Goal: Task Accomplishment & Management: Use online tool/utility

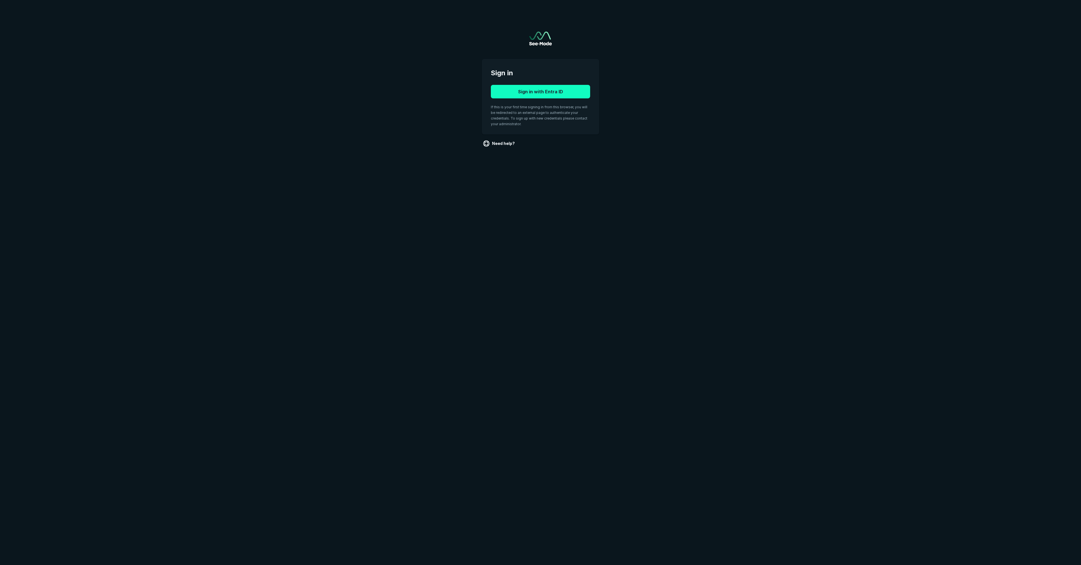
click at [548, 91] on button "Sign in with Entra ID" at bounding box center [540, 92] width 99 height 14
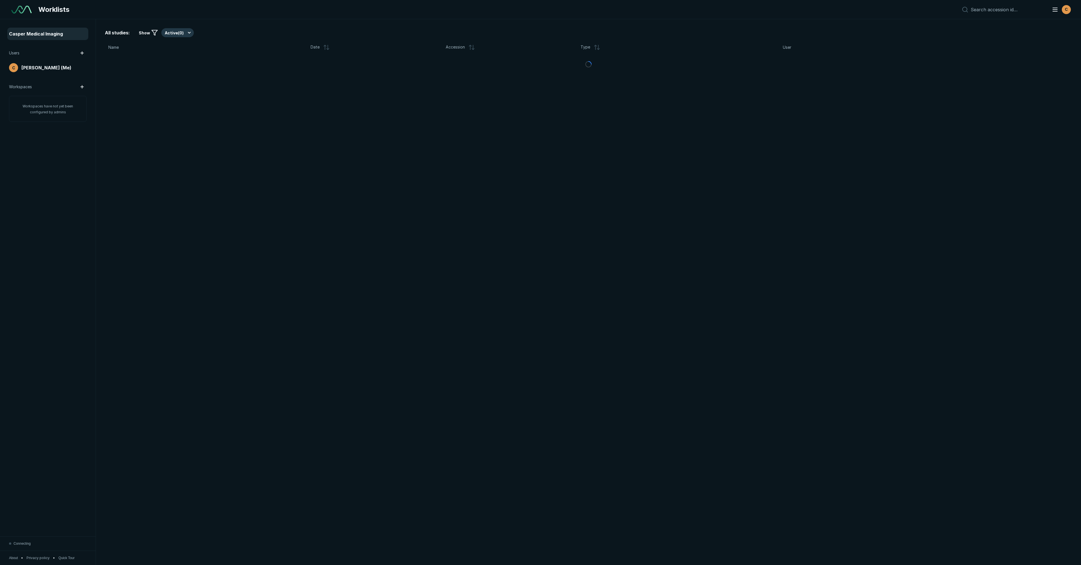
scroll to position [3171, 5591]
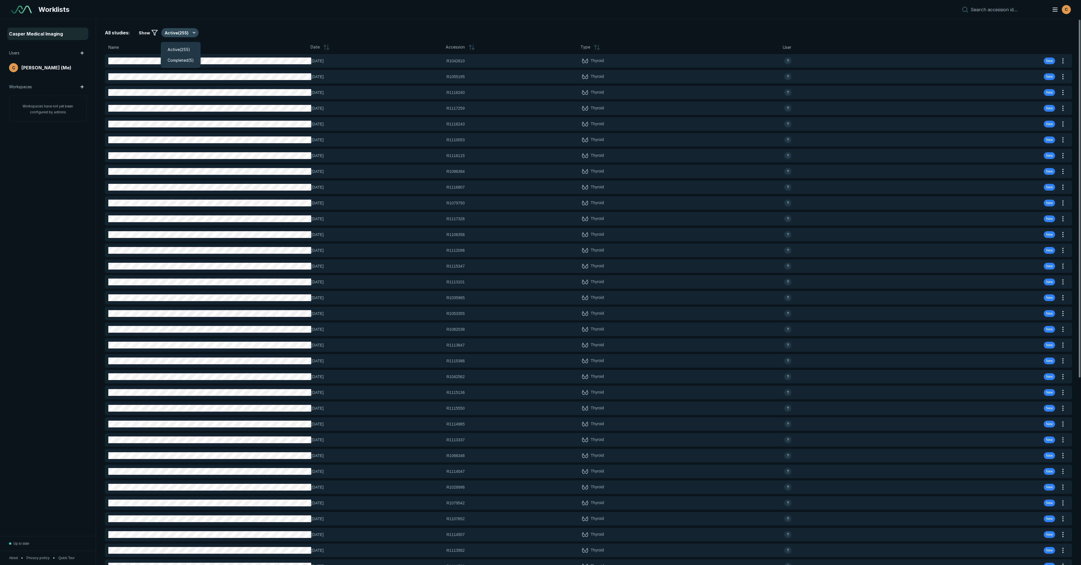
click at [188, 33] on button "Active ( 255 )" at bounding box center [179, 32] width 37 height 9
click at [185, 59] on span "Completed ( 5 )" at bounding box center [181, 60] width 26 height 6
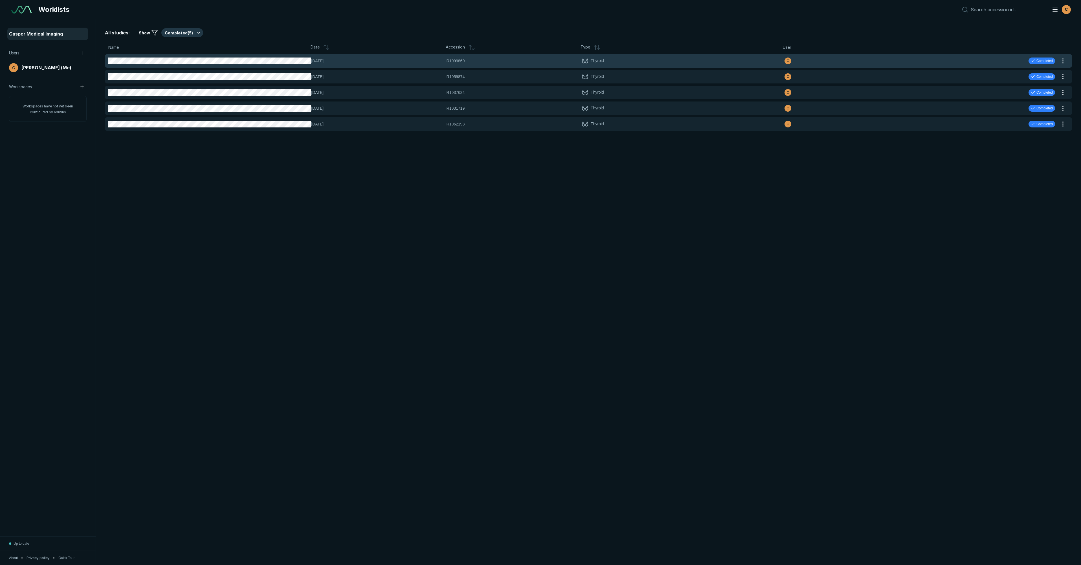
click at [994, 63] on div "04-AUG-2025 R1099860 R1099860 Thyroid C Completed" at bounding box center [582, 61] width 954 height 14
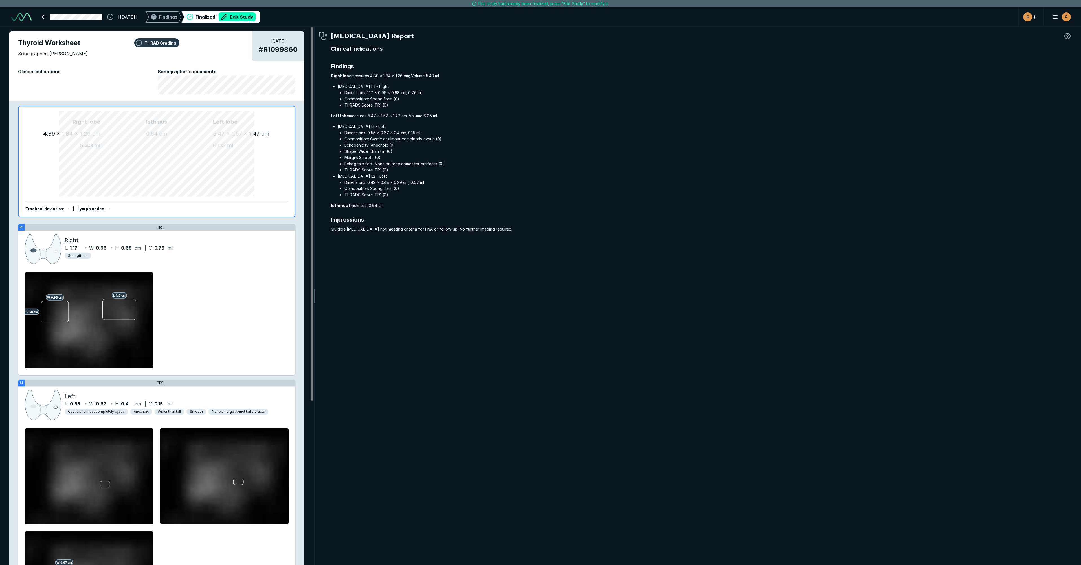
scroll to position [3118, 4107]
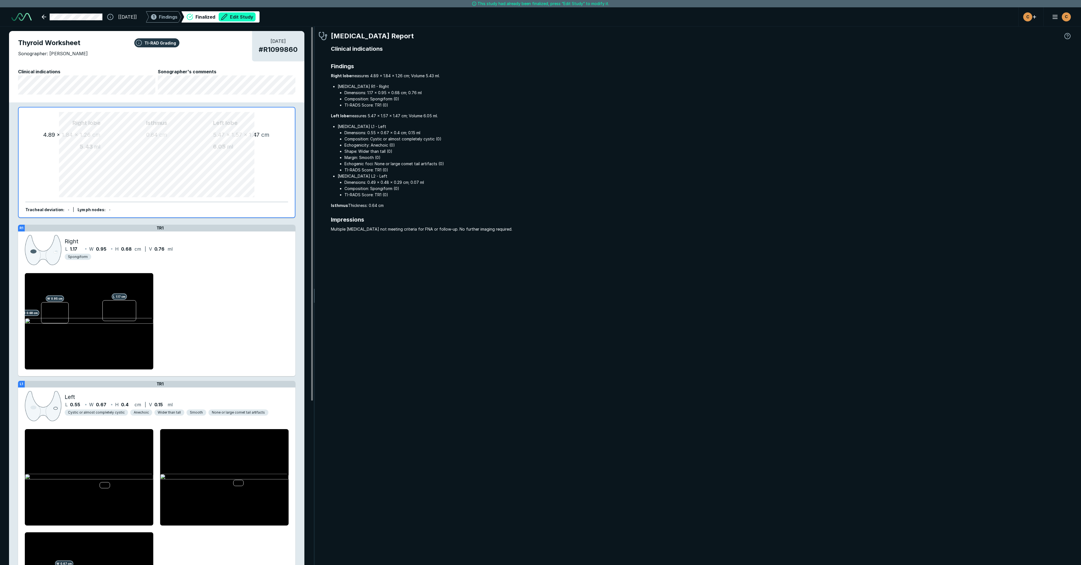
click at [256, 18] on button "Edit Study" at bounding box center [237, 16] width 37 height 9
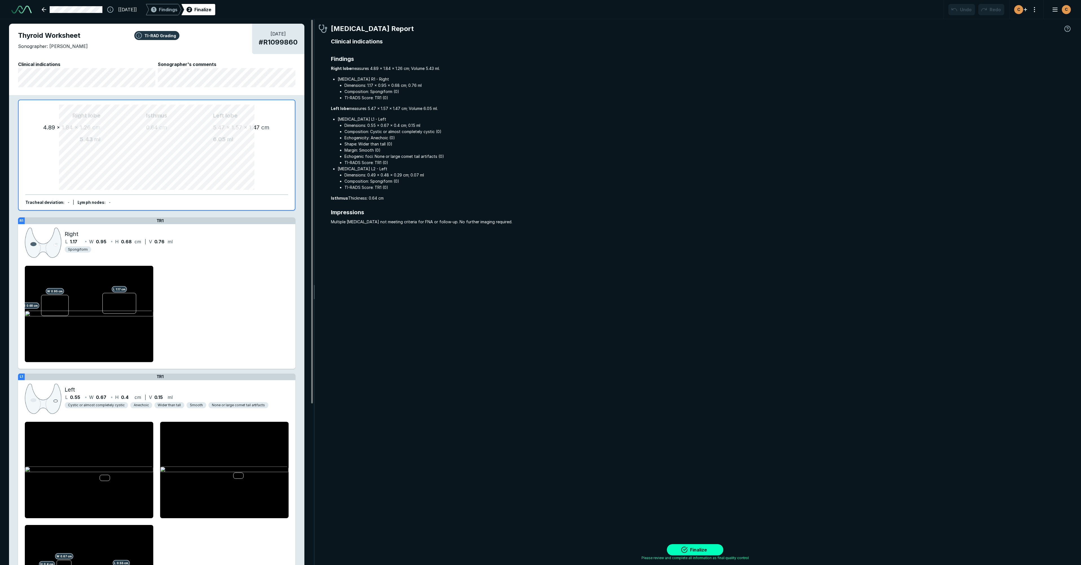
scroll to position [3171, 5591]
click at [700, 545] on button "Finalize" at bounding box center [695, 550] width 56 height 11
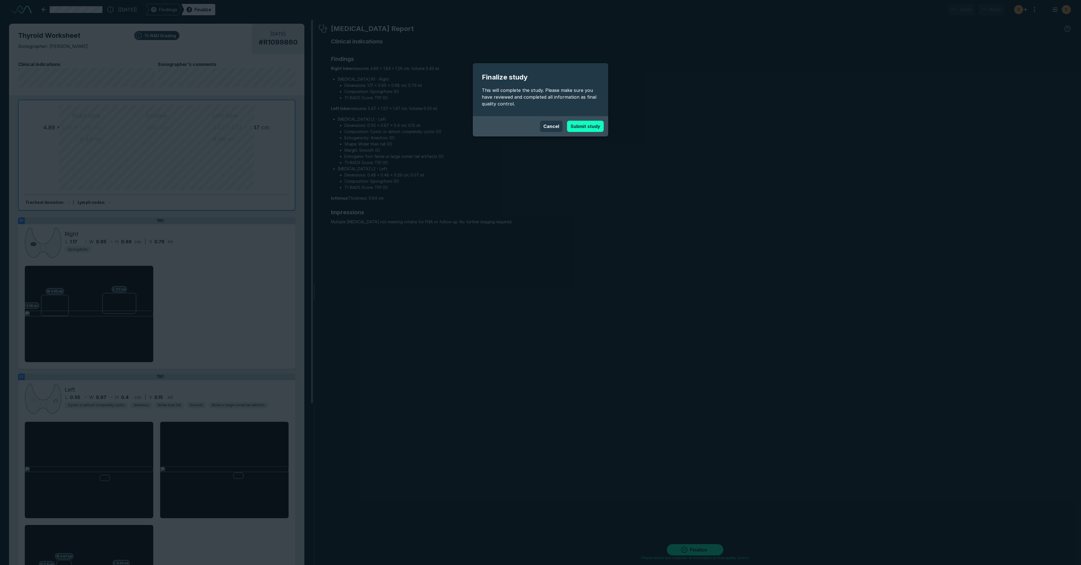
click at [585, 131] on button "Submit study" at bounding box center [585, 126] width 37 height 11
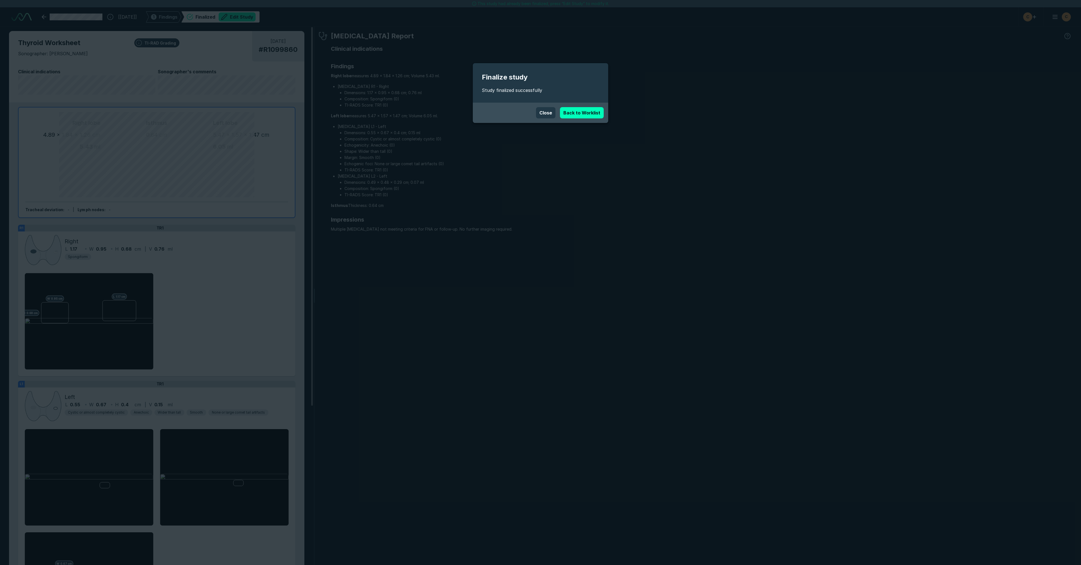
scroll to position [3138, 5591]
click at [579, 112] on link "Back to Worklist" at bounding box center [582, 112] width 44 height 11
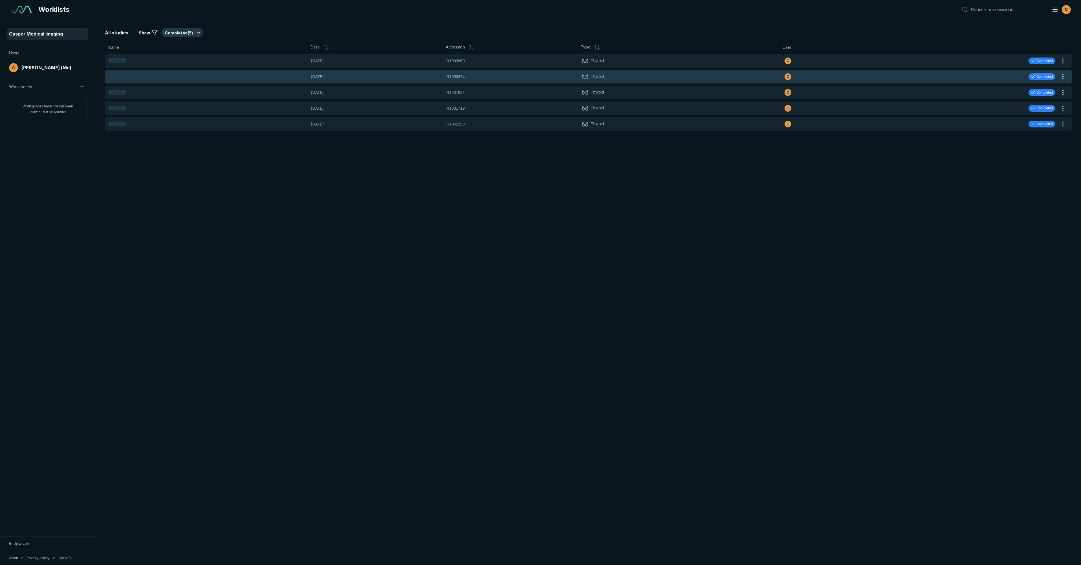
scroll to position [3081, 5069]
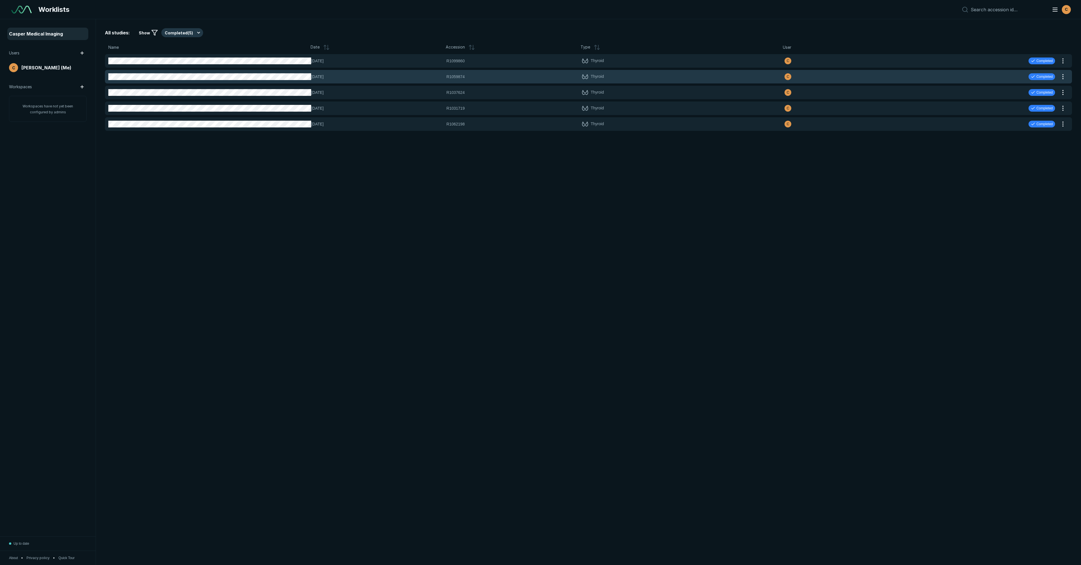
click at [454, 74] on span "R1059874" at bounding box center [456, 77] width 18 height 6
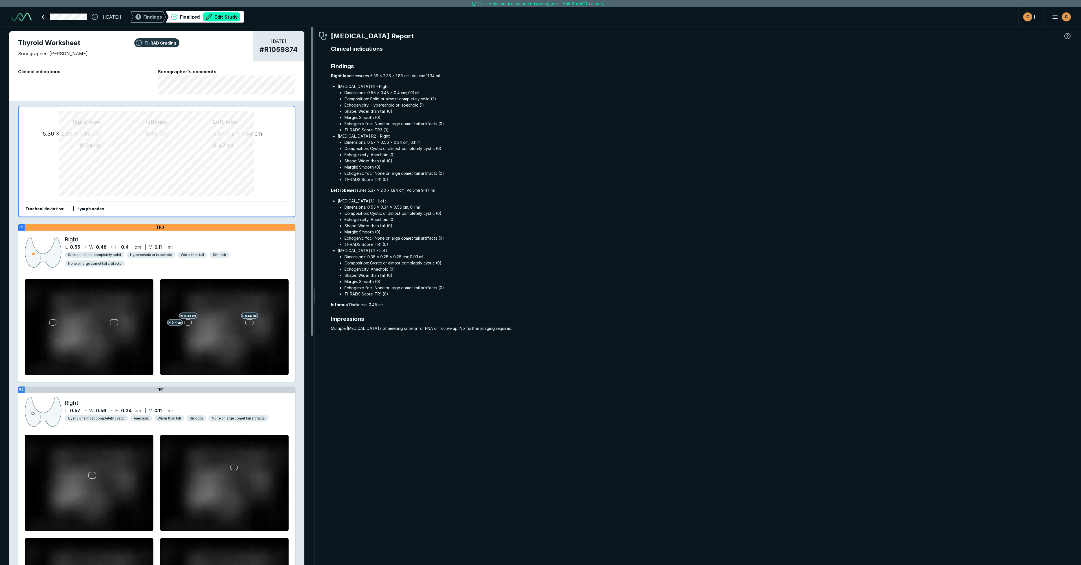
scroll to position [3138, 5591]
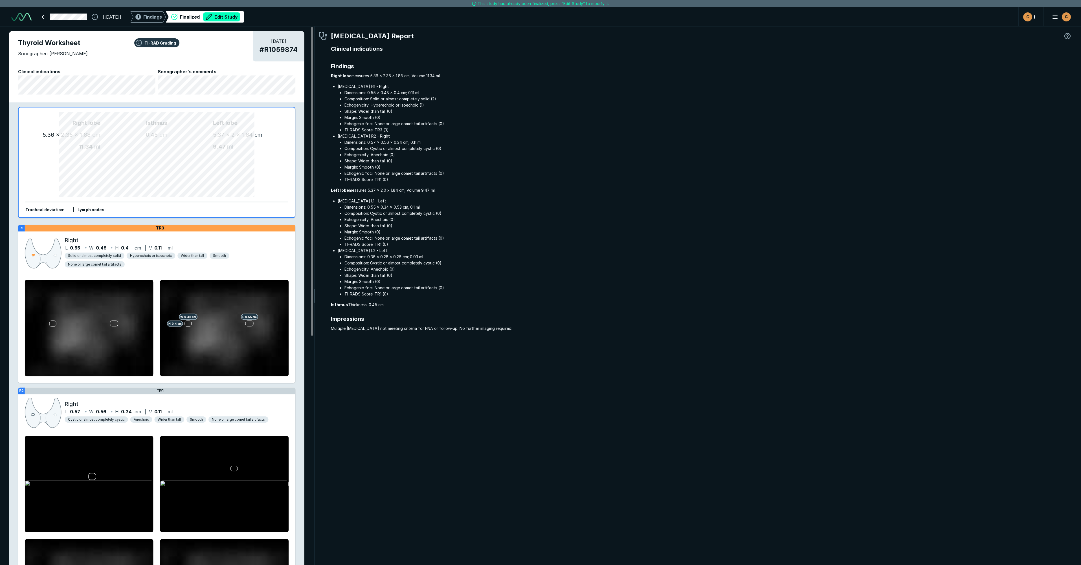
click at [240, 22] on div "Finalized Edit Study" at bounding box center [205, 16] width 70 height 11
click at [240, 16] on button "Edit Study" at bounding box center [221, 16] width 37 height 9
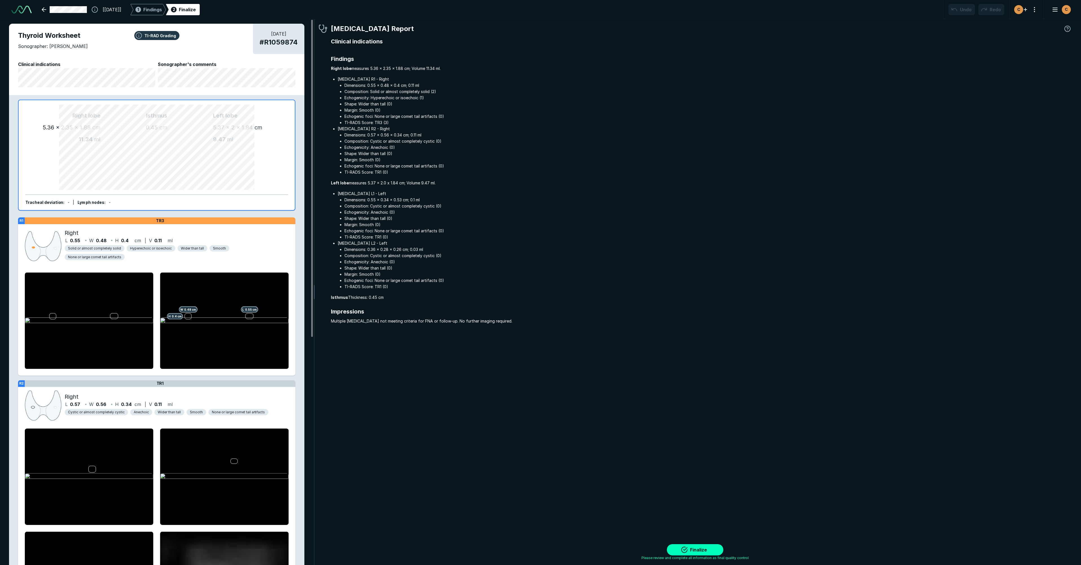
scroll to position [3171, 5591]
click at [699, 546] on button "Finalize" at bounding box center [695, 550] width 56 height 11
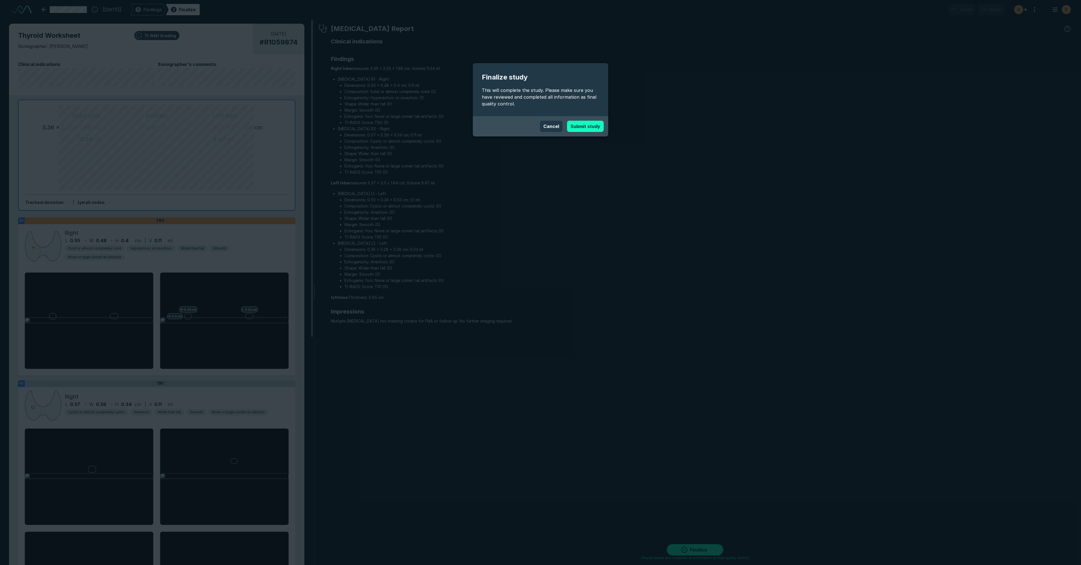
click at [586, 124] on button "Submit study" at bounding box center [585, 126] width 37 height 11
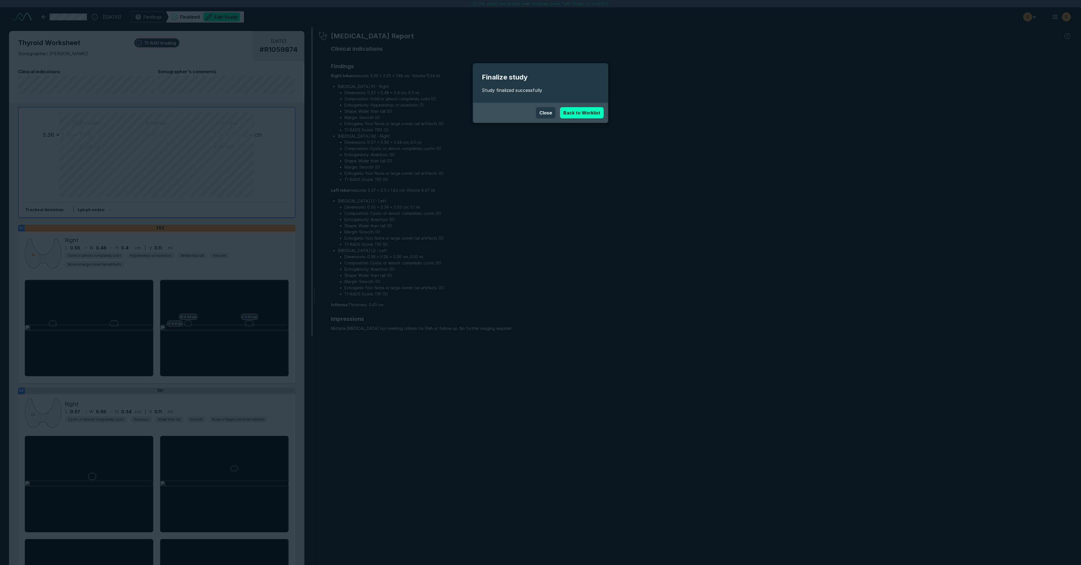
scroll to position [3138, 5591]
click at [586, 117] on link "Back to Worklist" at bounding box center [582, 112] width 44 height 11
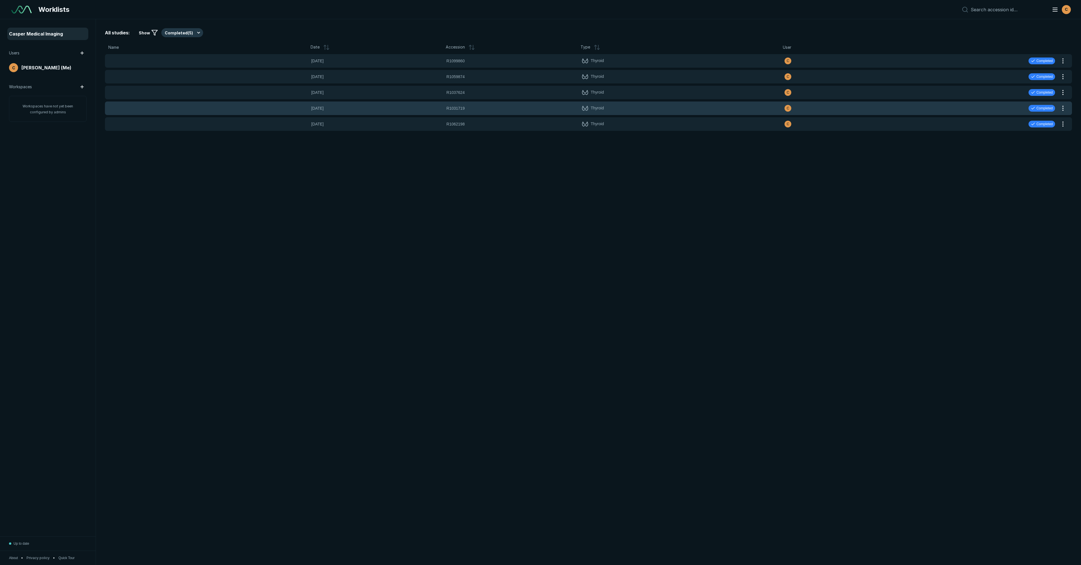
scroll to position [3081, 5069]
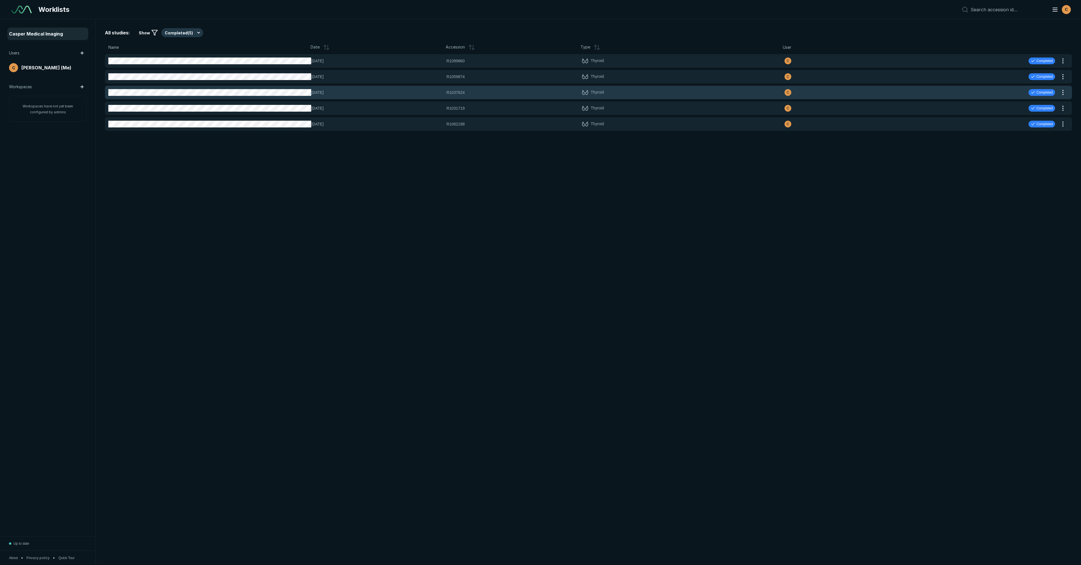
click at [446, 93] on div "14-NOV-2024 R1037624 R1037624 Thyroid C Completed" at bounding box center [582, 93] width 954 height 14
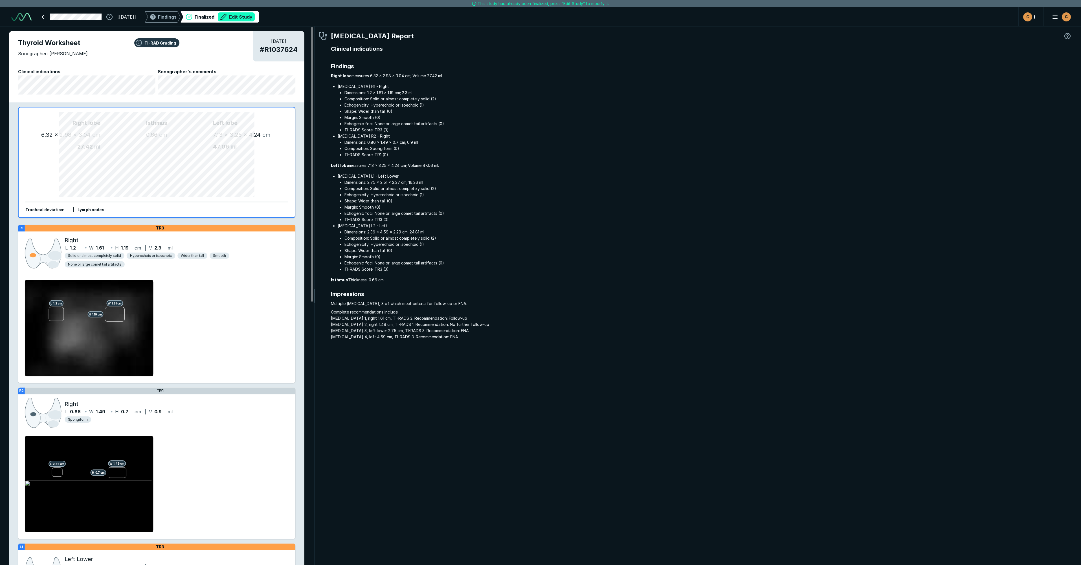
click at [247, 18] on button "Edit Study" at bounding box center [236, 16] width 37 height 9
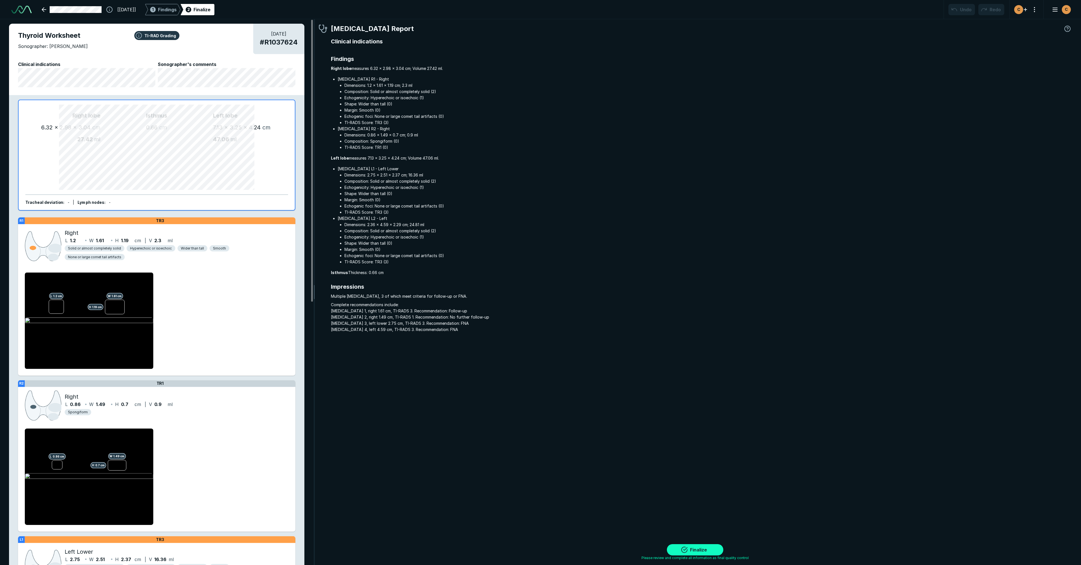
click at [705, 552] on button "Finalize" at bounding box center [695, 550] width 56 height 11
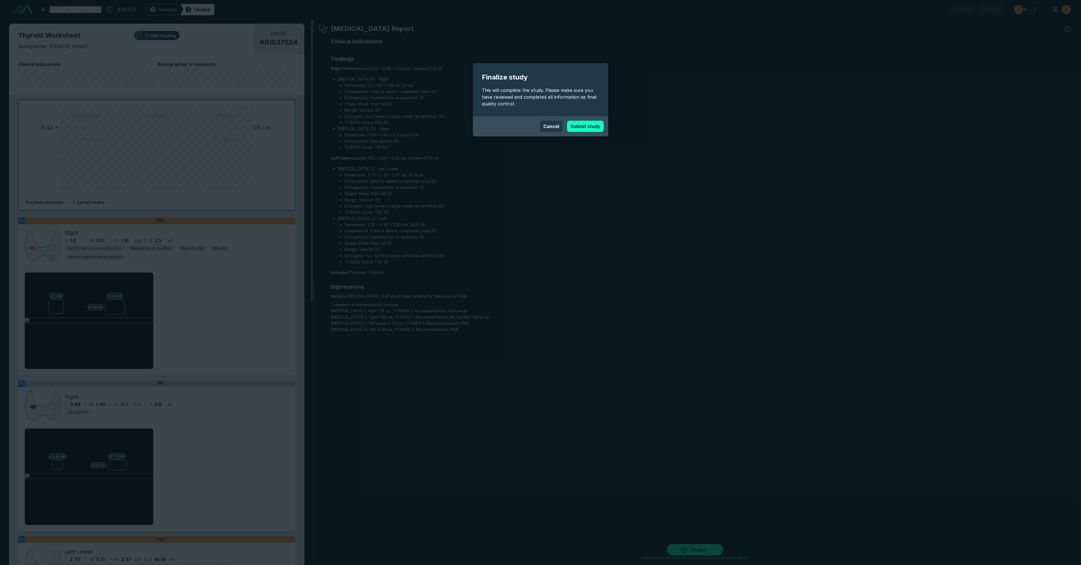
click at [587, 128] on button "Submit study" at bounding box center [585, 126] width 37 height 11
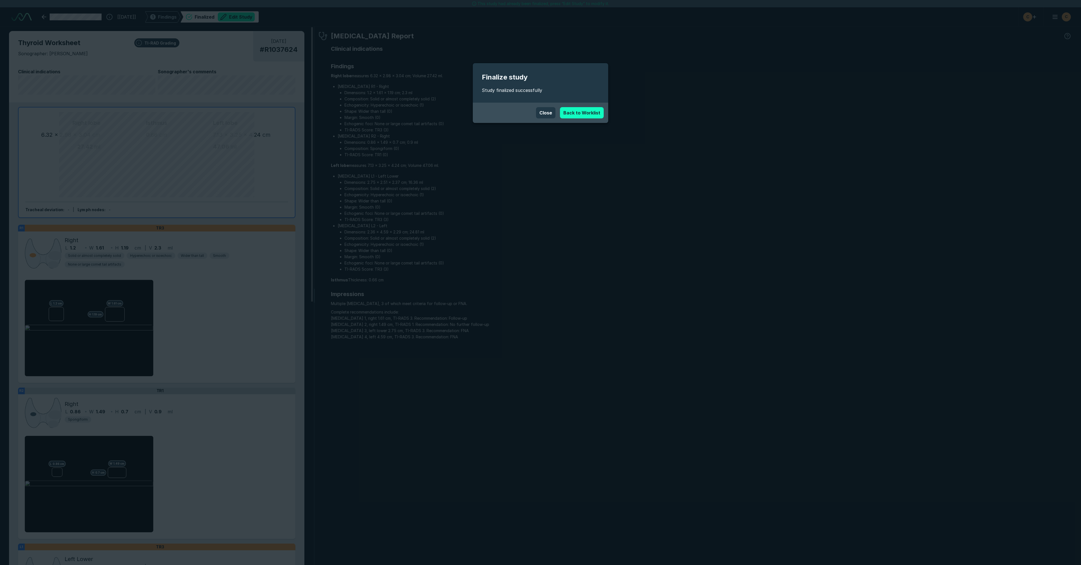
click at [589, 111] on link "Back to Worklist" at bounding box center [582, 112] width 44 height 11
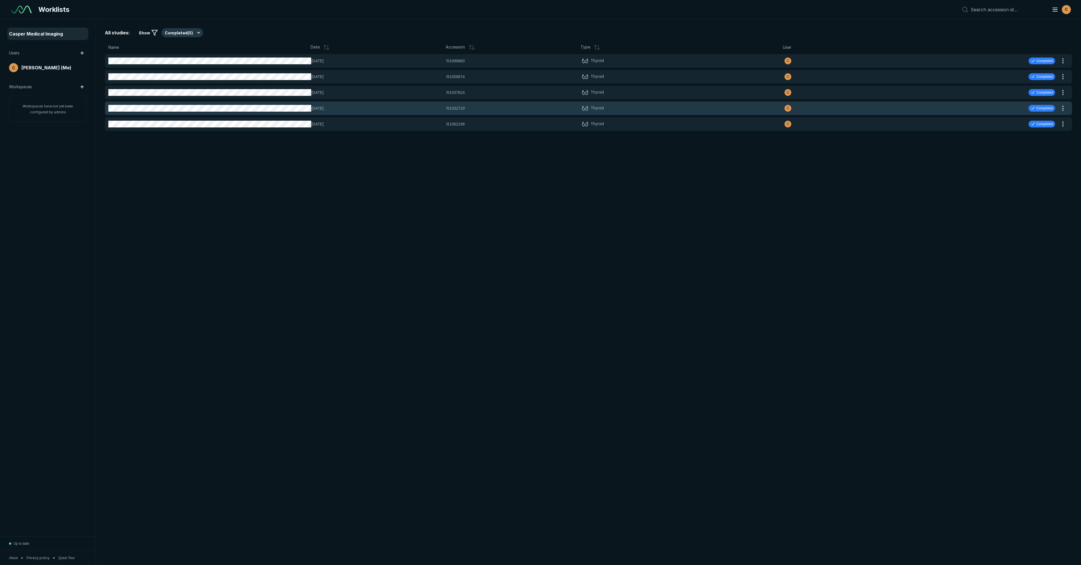
click at [479, 110] on div "R1031719 R1031719" at bounding box center [513, 108] width 132 height 6
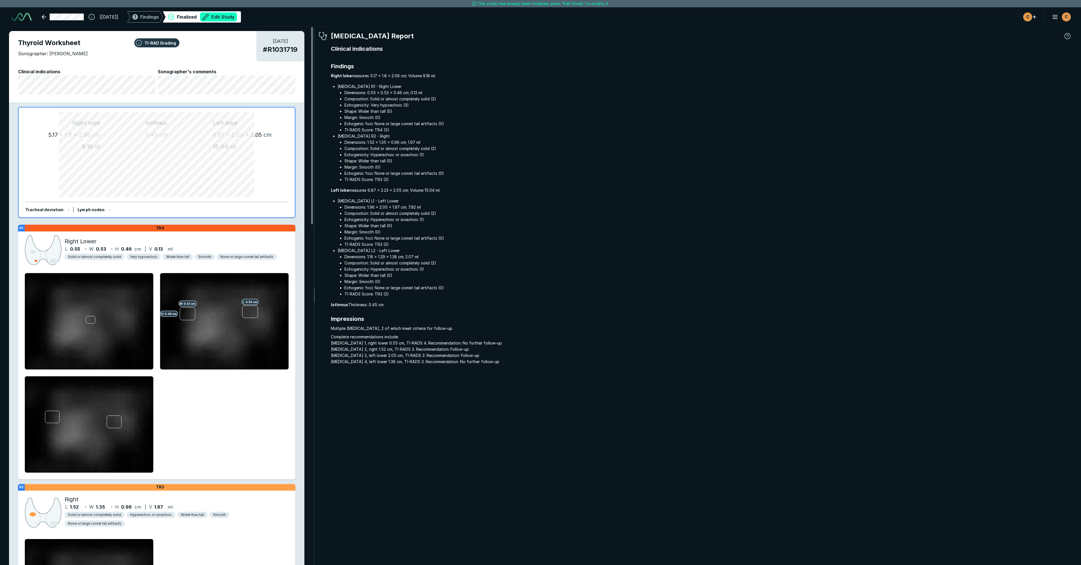
click at [234, 15] on button "Edit Study" at bounding box center [218, 16] width 37 height 9
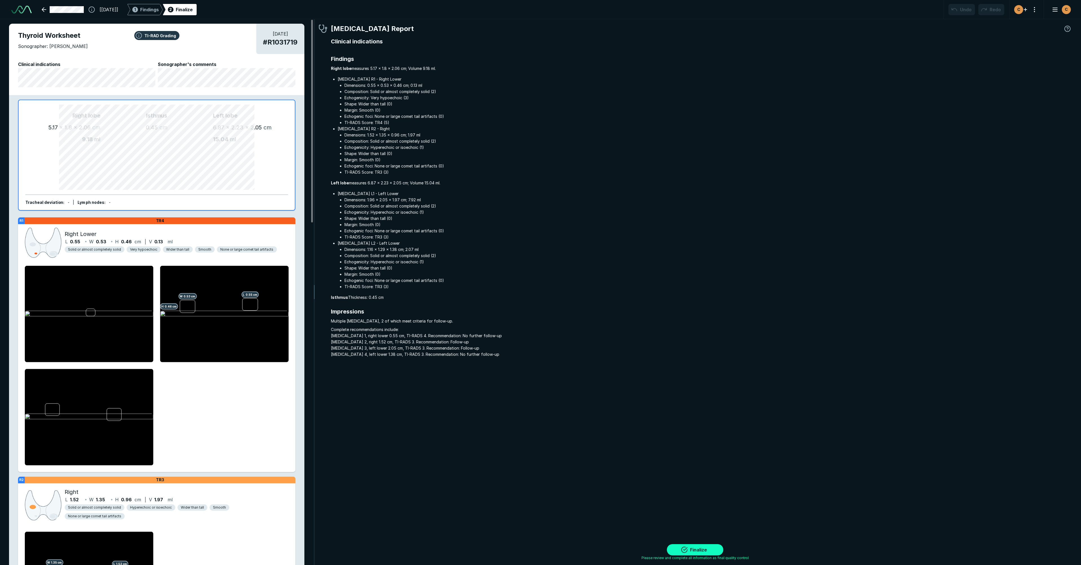
click at [707, 546] on button "Finalize" at bounding box center [695, 550] width 56 height 11
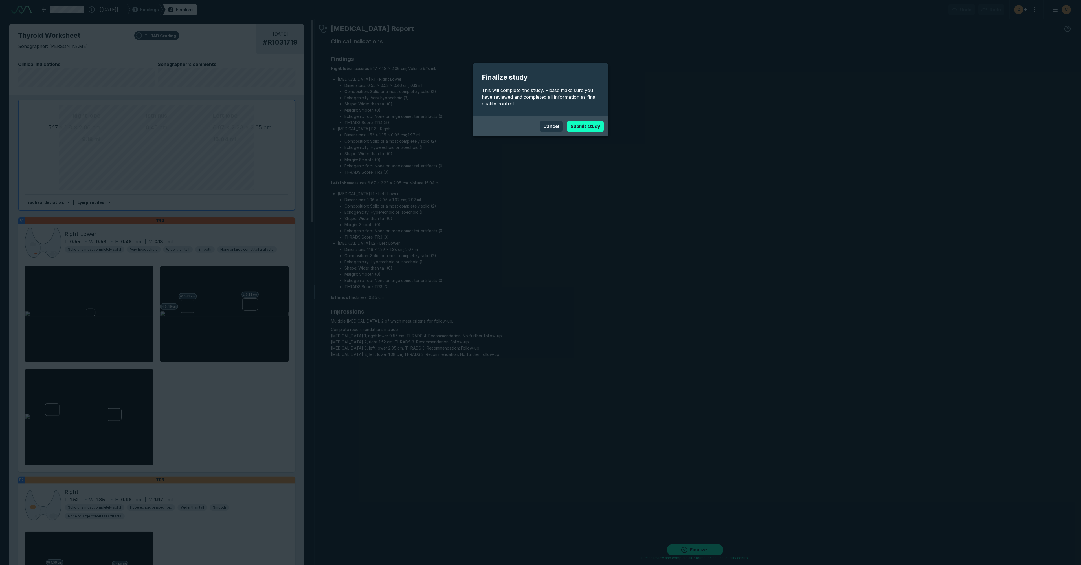
click at [583, 130] on button "Submit study" at bounding box center [585, 126] width 37 height 11
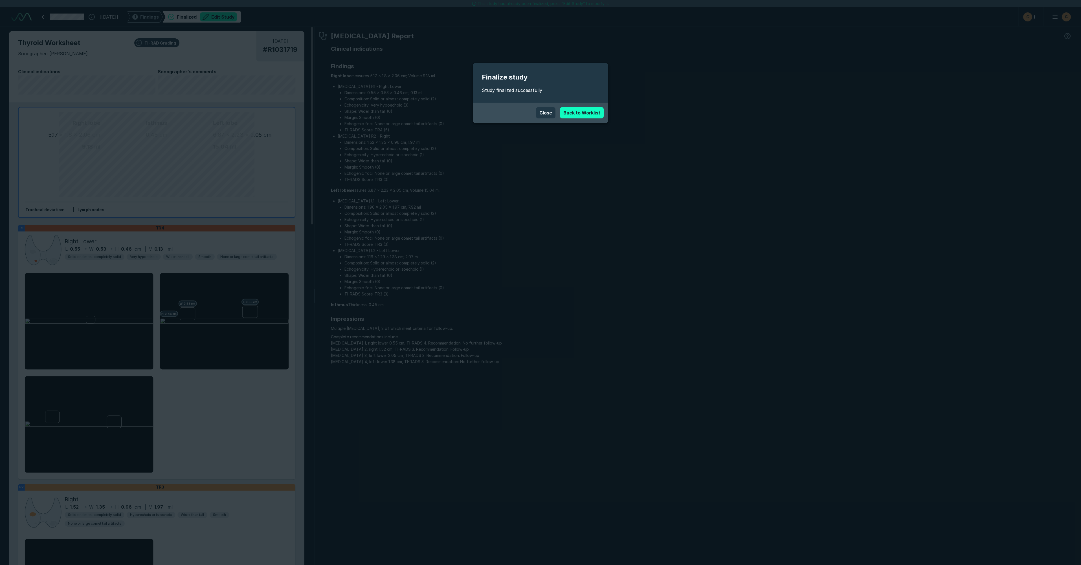
click at [582, 117] on link "Back to Worklist" at bounding box center [582, 112] width 44 height 11
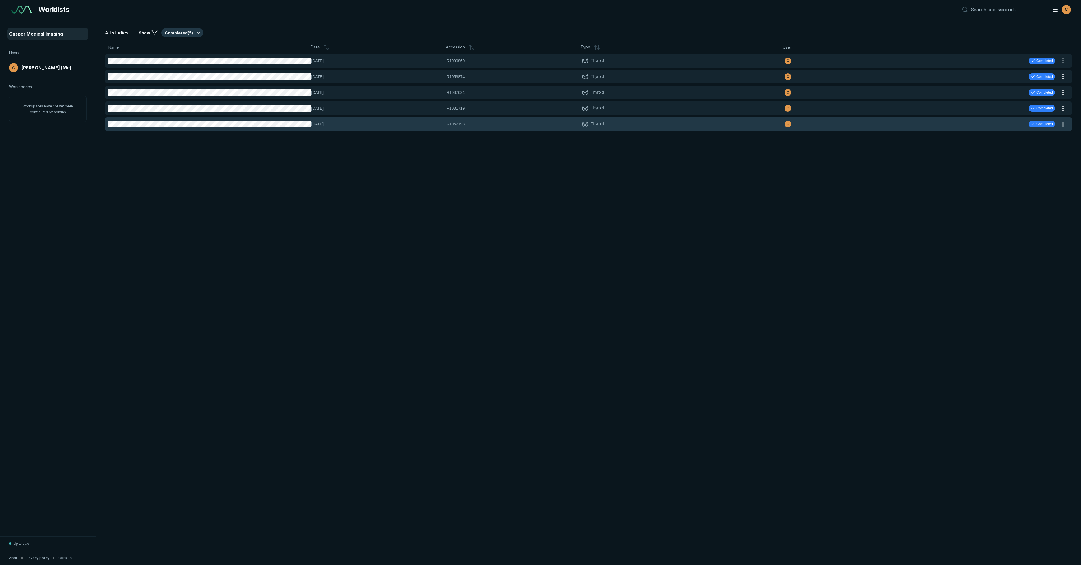
click at [460, 124] on span "R1062198" at bounding box center [456, 124] width 18 height 6
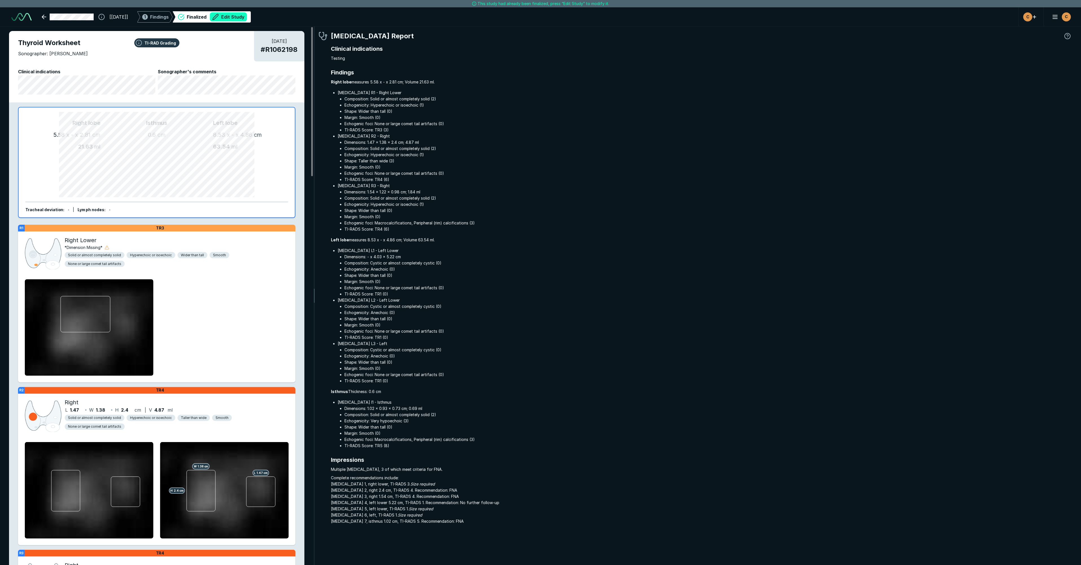
click at [245, 15] on button "Edit Study" at bounding box center [228, 16] width 37 height 9
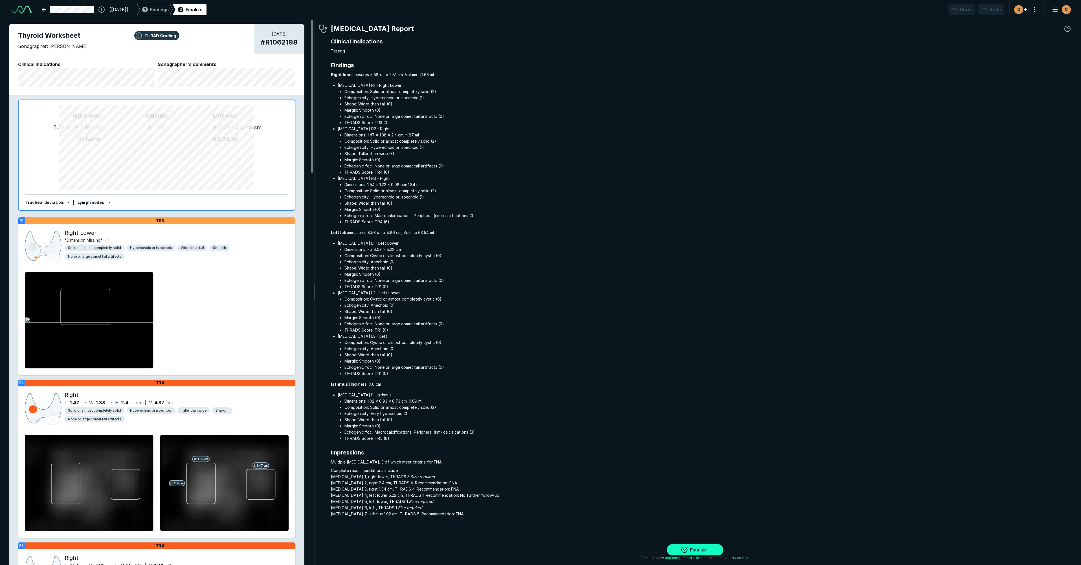
click at [701, 545] on button "Finalize" at bounding box center [695, 550] width 56 height 11
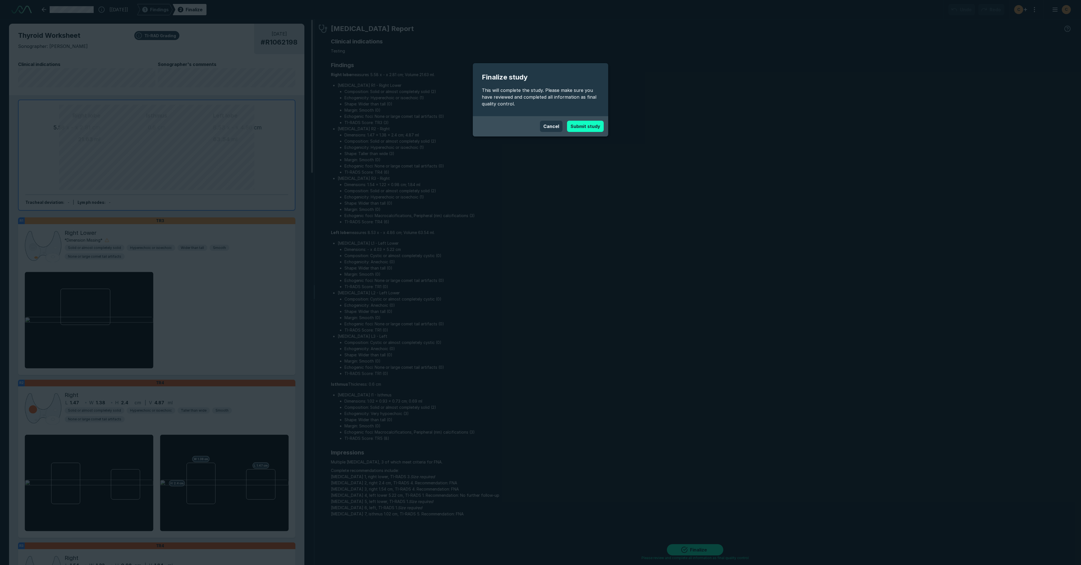
click at [574, 126] on button "Submit study" at bounding box center [585, 126] width 37 height 11
type textarea "x"
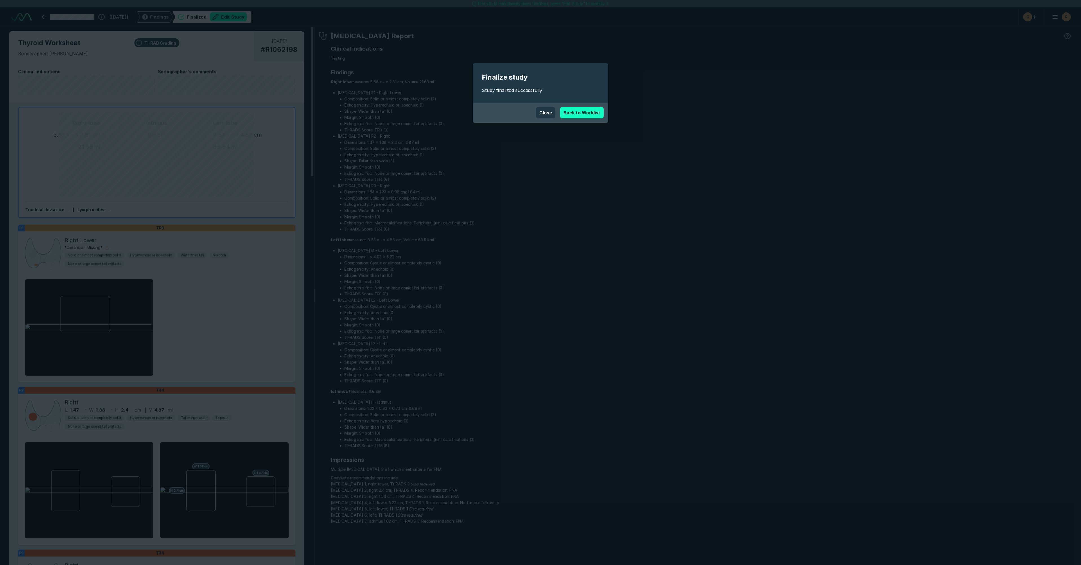
click at [591, 112] on link "Back to Worklist" at bounding box center [582, 112] width 44 height 11
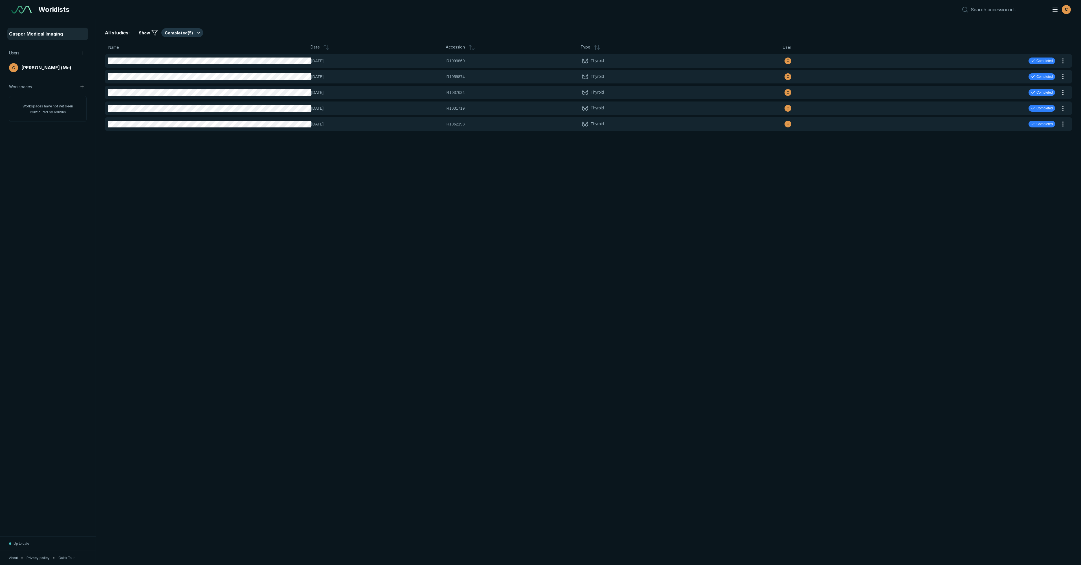
drag, startPoint x: 157, startPoint y: 258, endPoint x: 173, endPoint y: 237, distance: 26.4
click at [157, 258] on div "All studies: Show Completed ( 5 ) Name Date Accession Type User 04-AUG-2025 R10…" at bounding box center [588, 292] width 985 height 546
